Goal: Task Accomplishment & Management: Use online tool/utility

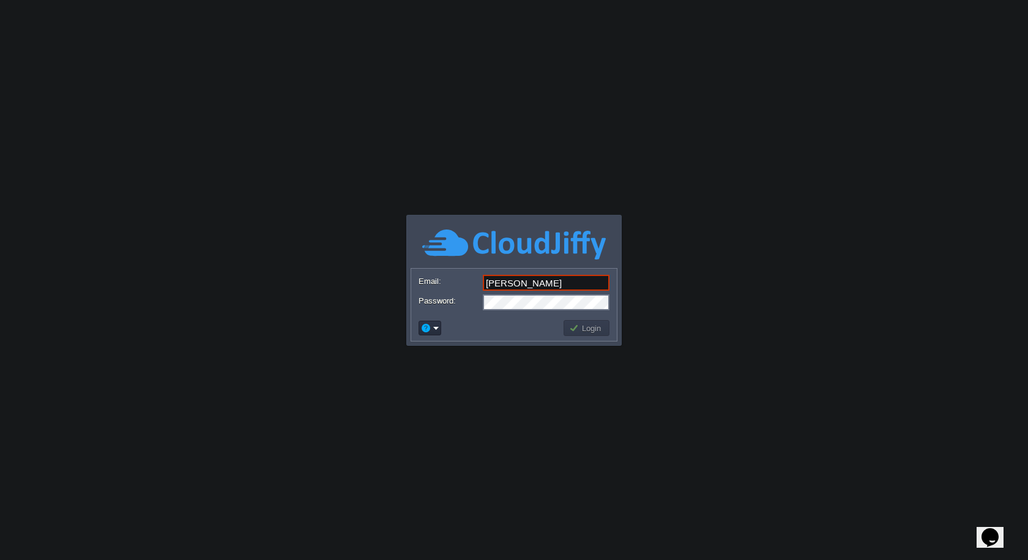
type input "[PERSON_NAME][EMAIL_ADDRESS][DOMAIN_NAME]"
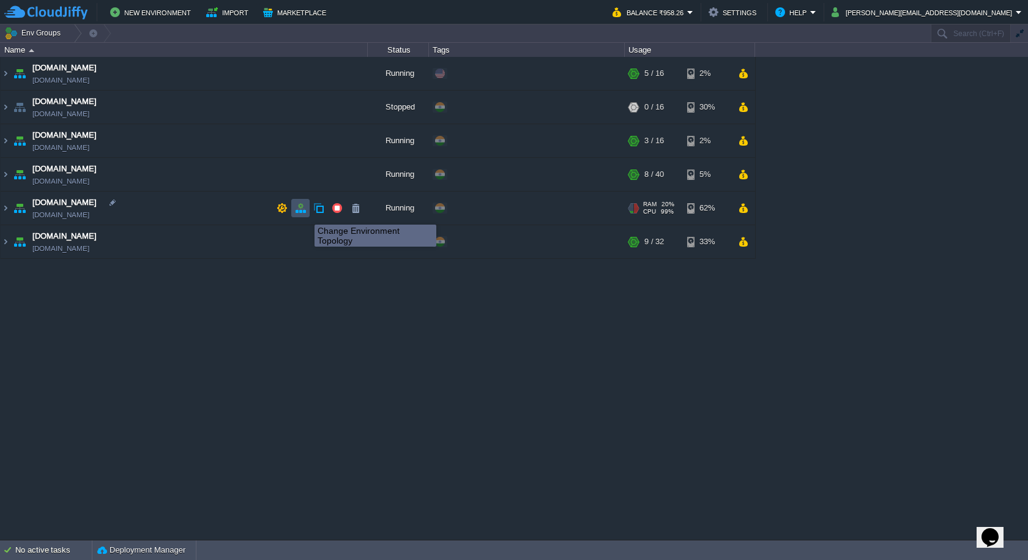
click at [305, 213] on button "button" at bounding box center [300, 207] width 11 height 11
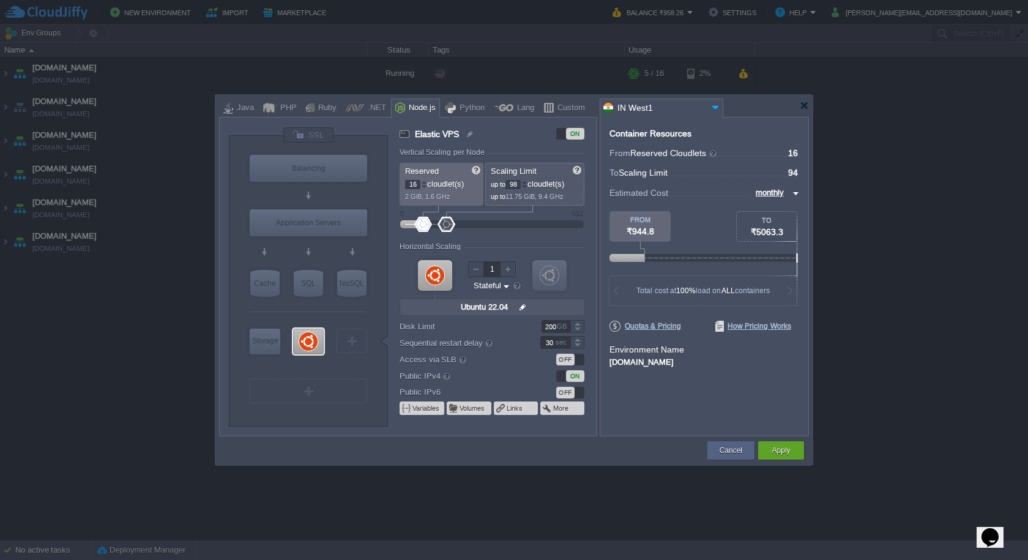
type input "100"
drag, startPoint x: 440, startPoint y: 228, endPoint x: 448, endPoint y: 228, distance: 7.3
click at [448, 228] on div at bounding box center [448, 224] width 18 height 15
click at [796, 442] on div "Apply" at bounding box center [781, 450] width 46 height 18
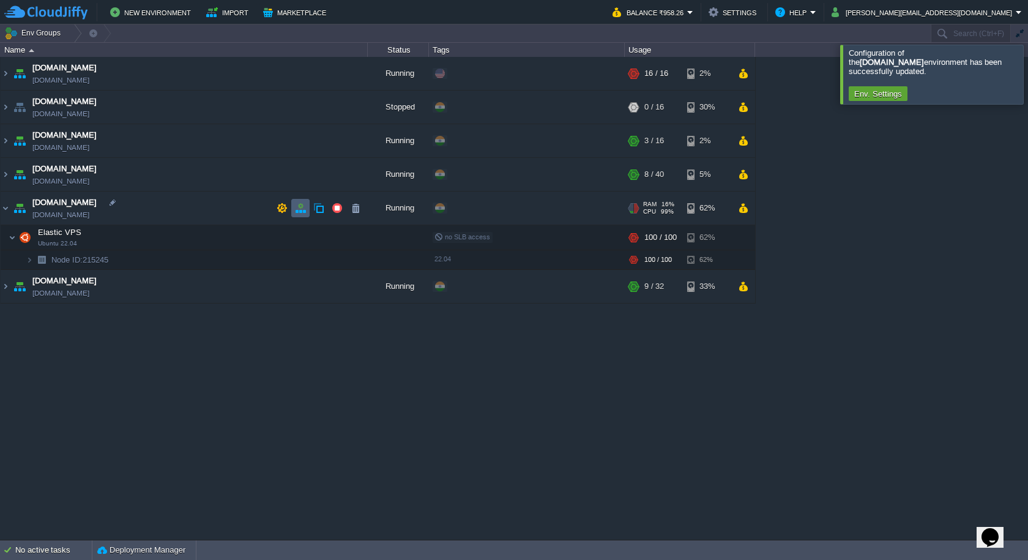
click at [300, 214] on td at bounding box center [300, 208] width 18 height 18
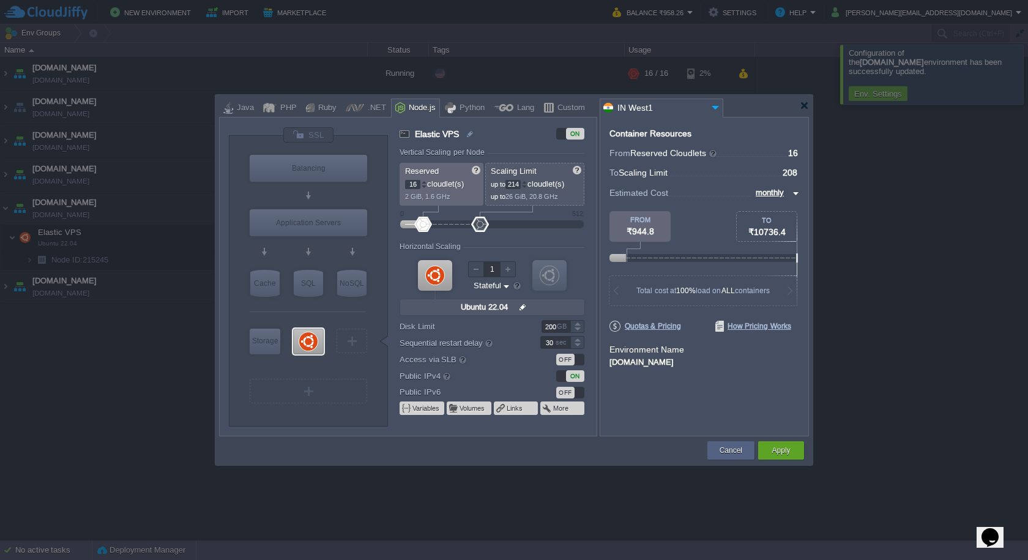
type input "216"
drag, startPoint x: 450, startPoint y: 224, endPoint x: 482, endPoint y: 224, distance: 32.4
click at [482, 224] on div at bounding box center [482, 224] width 18 height 15
click at [787, 447] on button "Apply" at bounding box center [780, 450] width 18 height 12
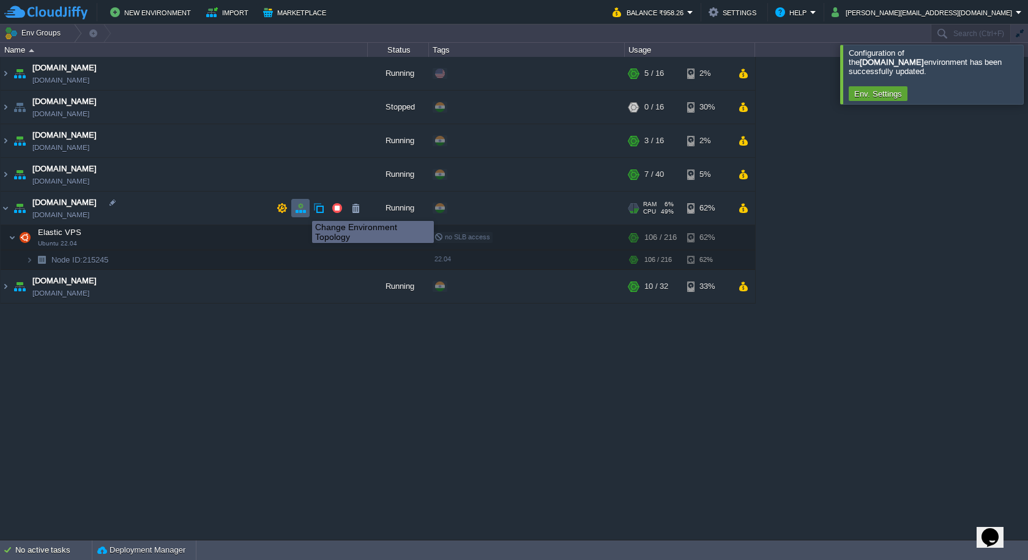
click at [303, 210] on button "button" at bounding box center [300, 207] width 11 height 11
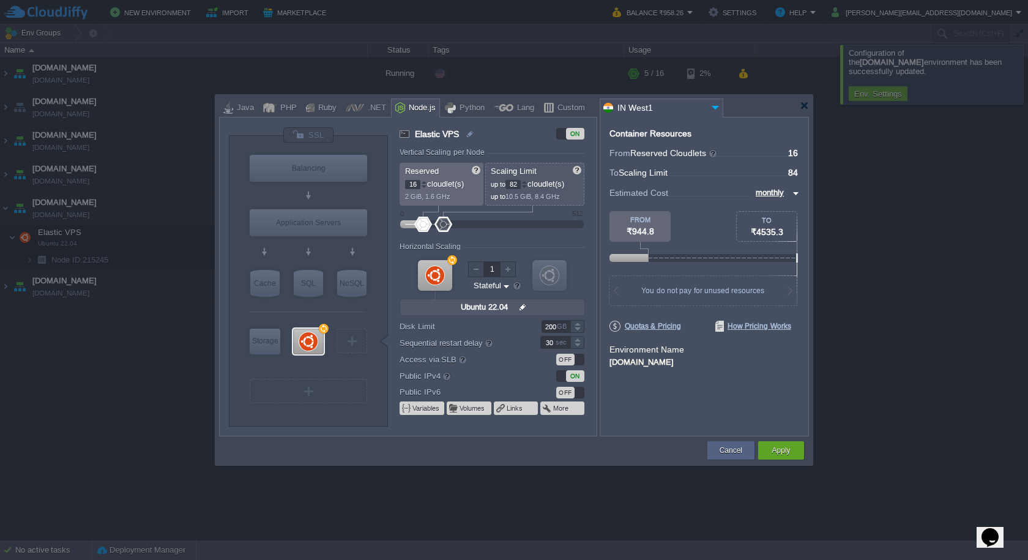
type input "80"
drag, startPoint x: 486, startPoint y: 223, endPoint x: 442, endPoint y: 223, distance: 44.7
click at [442, 223] on div at bounding box center [442, 224] width 18 height 15
click at [786, 443] on div "Apply" at bounding box center [781, 450] width 28 height 18
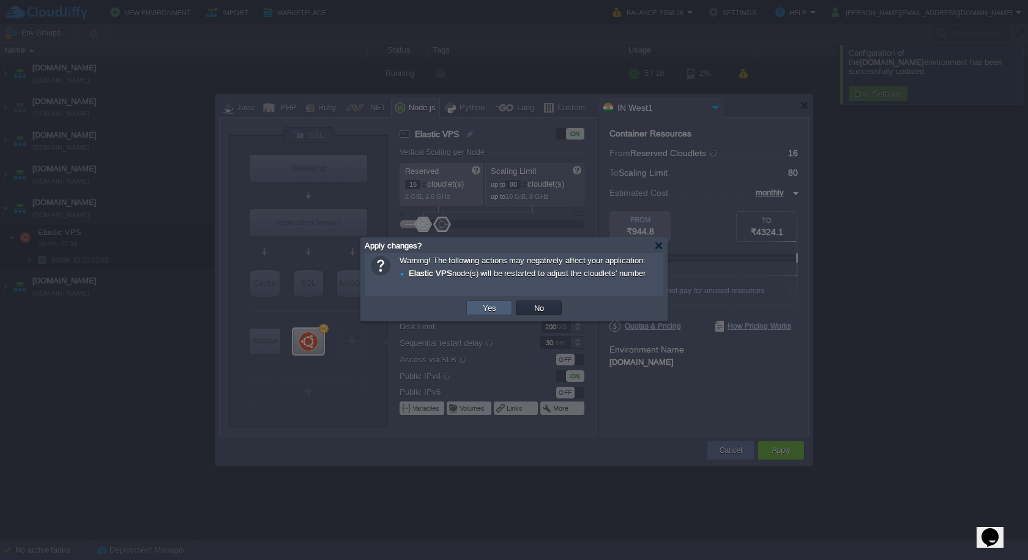
click at [506, 311] on td "Yes" at bounding box center [489, 307] width 46 height 15
